Goal: Task Accomplishment & Management: Manage account settings

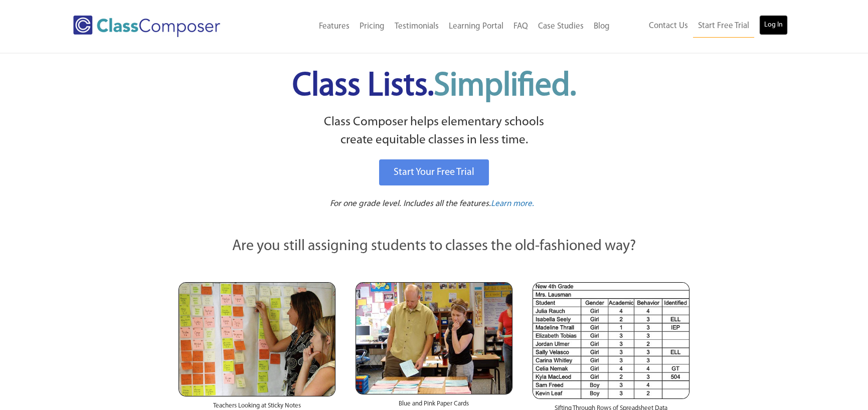
click at [786, 22] on link "Log In" at bounding box center [773, 25] width 29 height 20
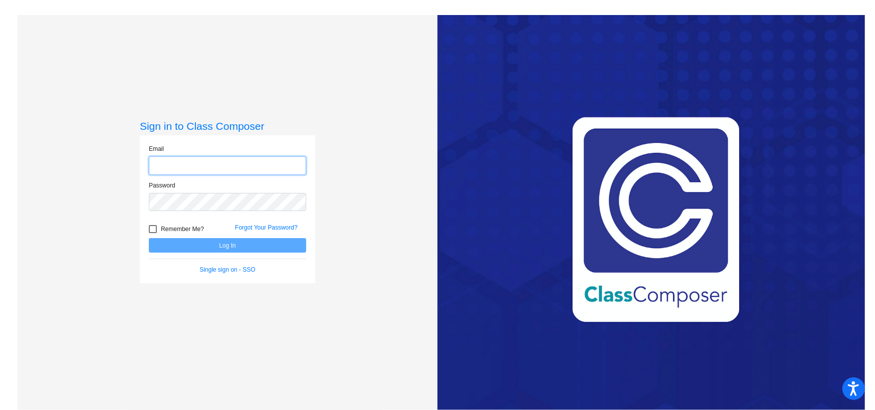
type input "[EMAIL_ADDRESS][DOMAIN_NAME]"
click at [269, 246] on button "Log In" at bounding box center [227, 245] width 157 height 15
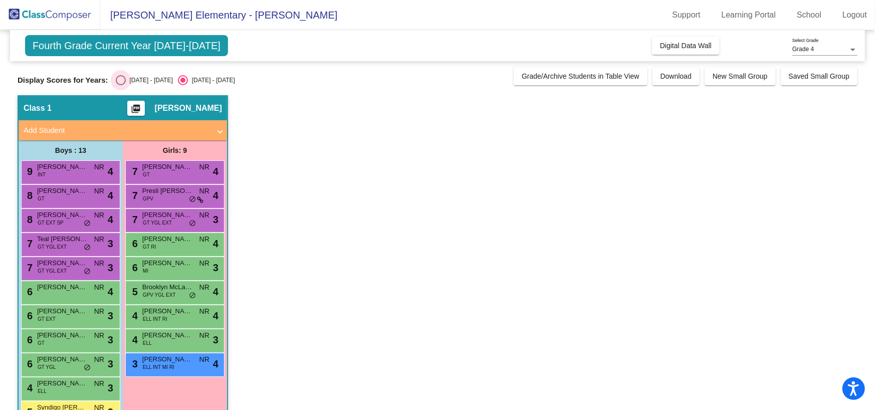
click at [123, 78] on div "Select an option" at bounding box center [121, 80] width 10 height 10
click at [121, 85] on input "2023 - 2024" at bounding box center [120, 85] width 1 height 1
radio input "true"
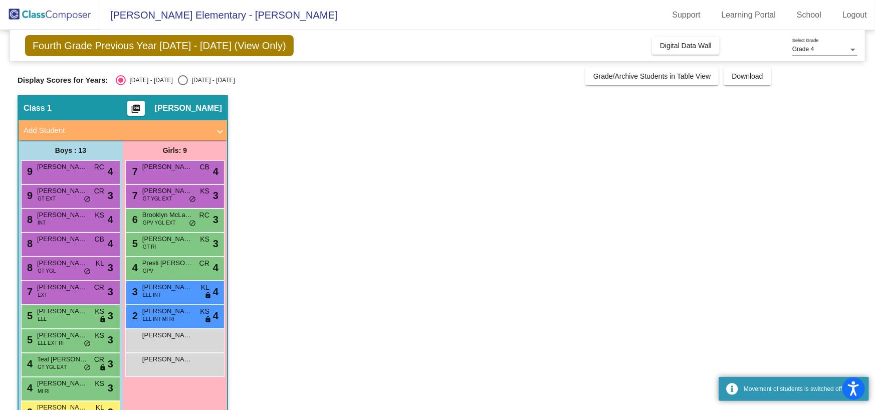
click at [178, 78] on div "Select an option" at bounding box center [183, 80] width 10 height 10
click at [183, 85] on input "2024 - 2025" at bounding box center [183, 85] width 1 height 1
radio input "true"
